Goal: Check status: Check status

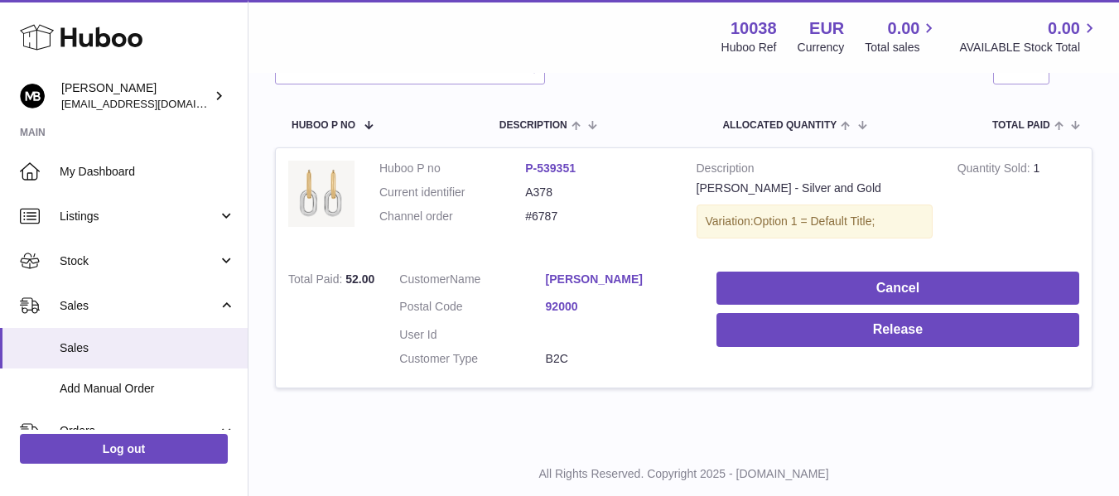
scroll to position [286, 0]
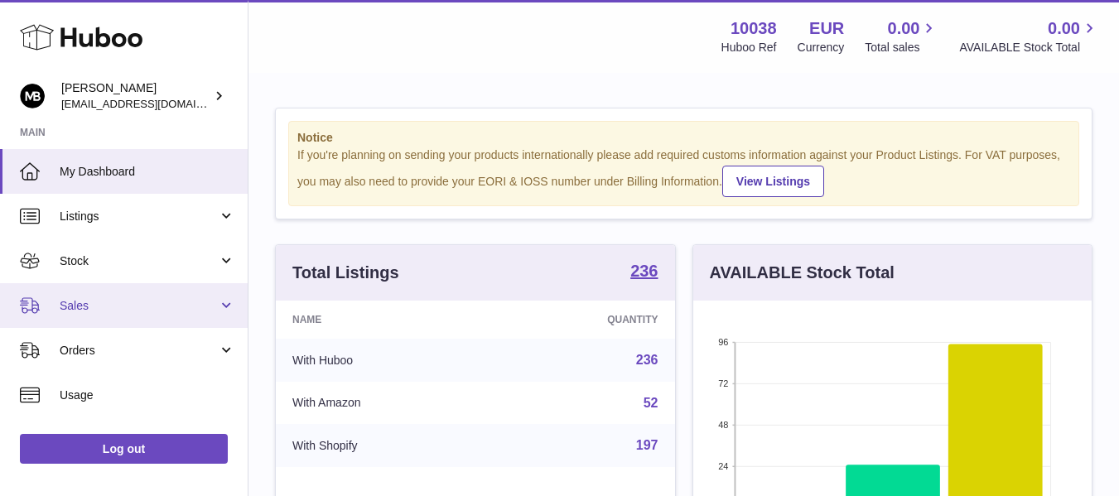
scroll to position [258, 398]
click at [111, 296] on link "Sales" at bounding box center [124, 305] width 248 height 45
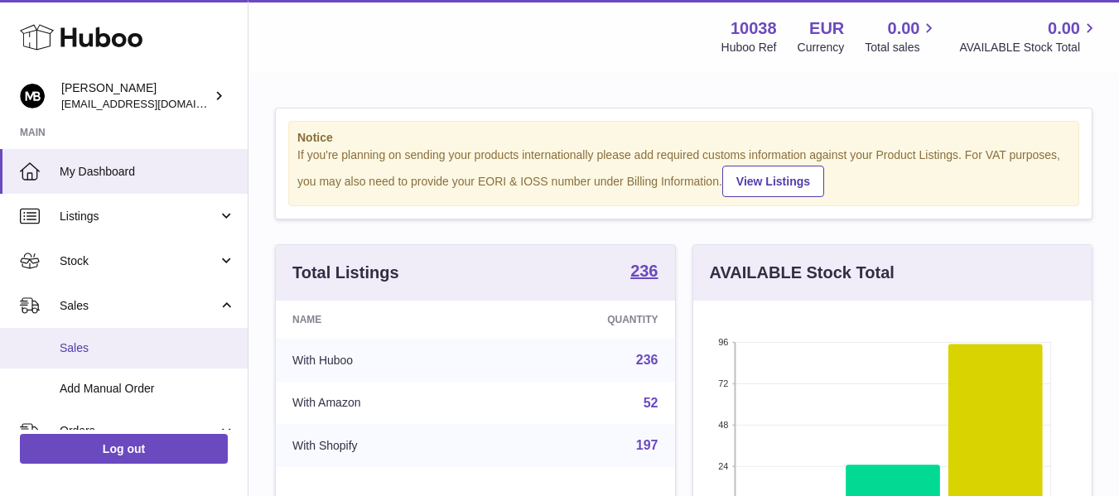
click at [70, 347] on span "Sales" at bounding box center [148, 348] width 176 height 16
